Goal: Transaction & Acquisition: Register for event/course

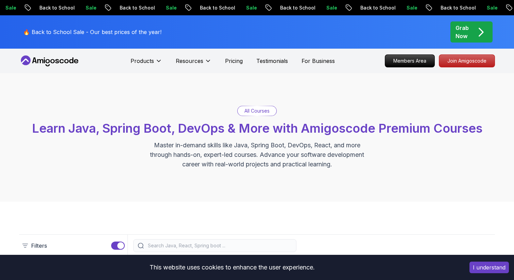
click at [249, 111] on p "All Courses" at bounding box center [257, 111] width 25 height 7
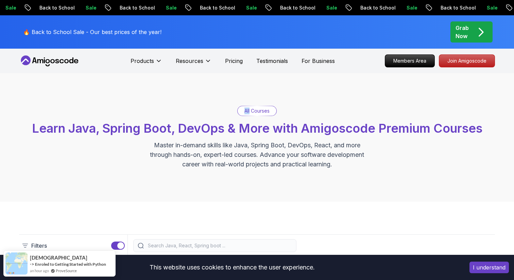
click at [219, 165] on p "Master in-demand skills like Java, Spring Boot, DevOps, React, and more through…" at bounding box center [257, 155] width 229 height 29
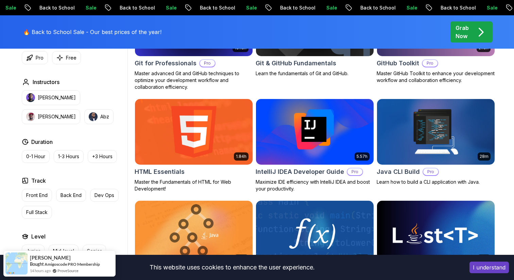
scroll to position [791, 0]
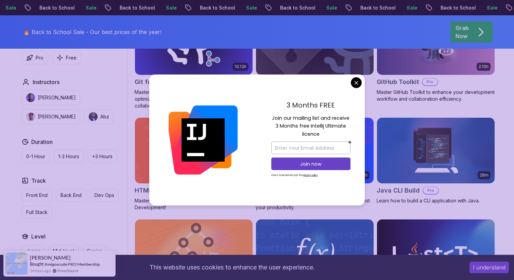
click at [292, 167] on button "Join now" at bounding box center [311, 164] width 79 height 13
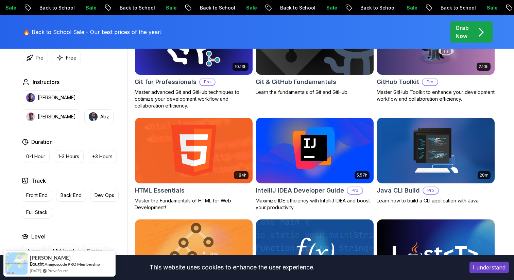
click at [299, 167] on img at bounding box center [315, 150] width 124 height 69
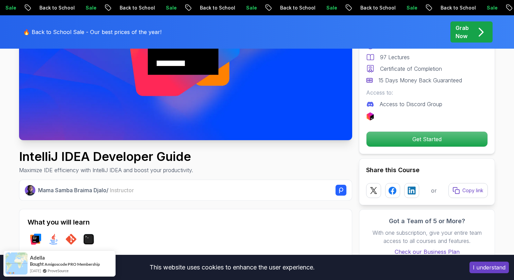
scroll to position [150, 0]
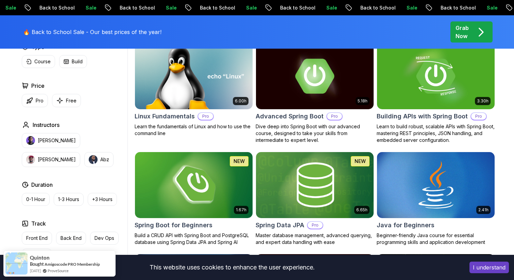
scroll to position [842, 0]
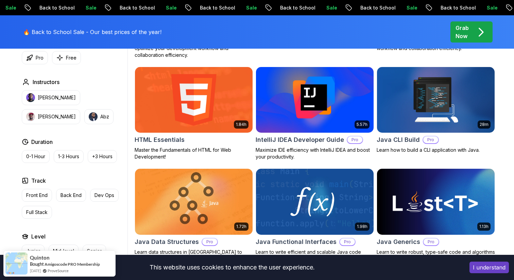
click at [330, 119] on img at bounding box center [315, 99] width 124 height 69
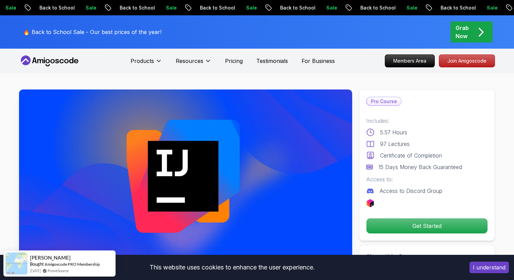
scroll to position [33, 0]
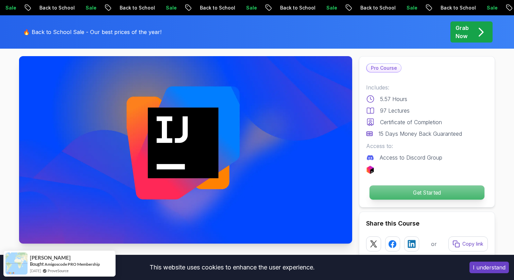
click at [394, 194] on p "Get Started" at bounding box center [427, 192] width 115 height 14
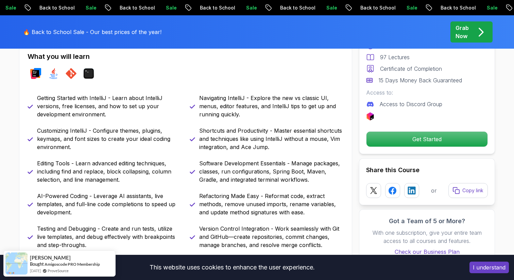
scroll to position [307, 0]
